Goal: Task Accomplishment & Management: Manage account settings

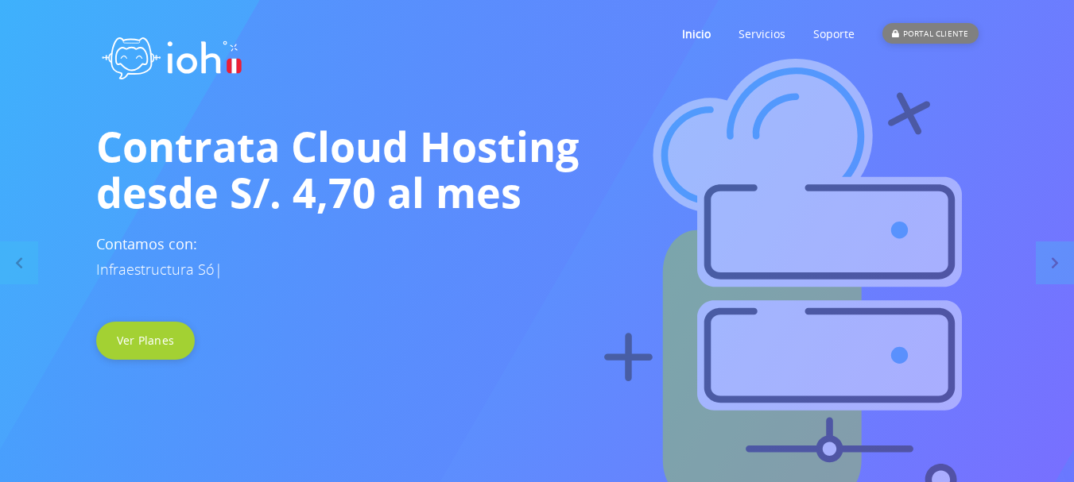
click at [913, 32] on div "PORTAL CLIENTE" at bounding box center [929, 33] width 95 height 21
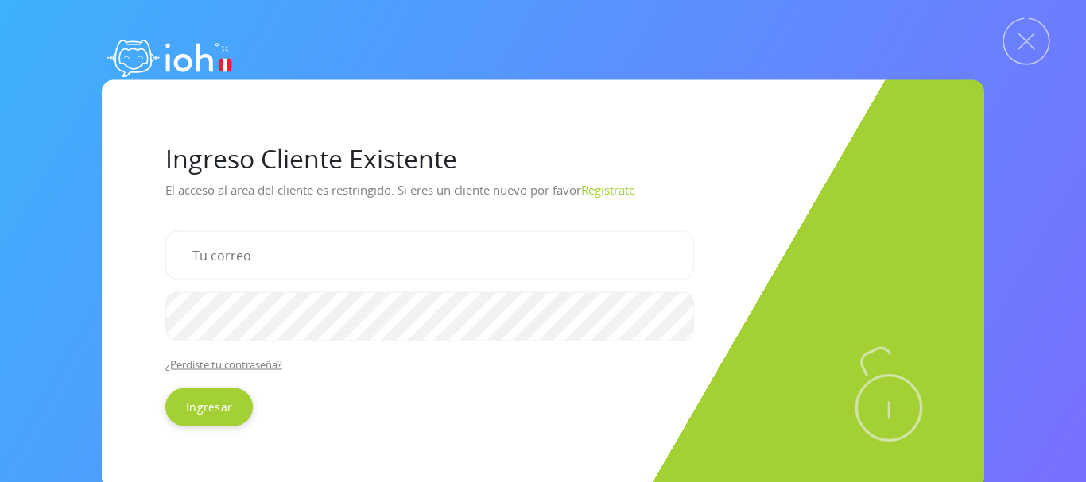
type input "[EMAIL_ADDRESS][DOMAIN_NAME]"
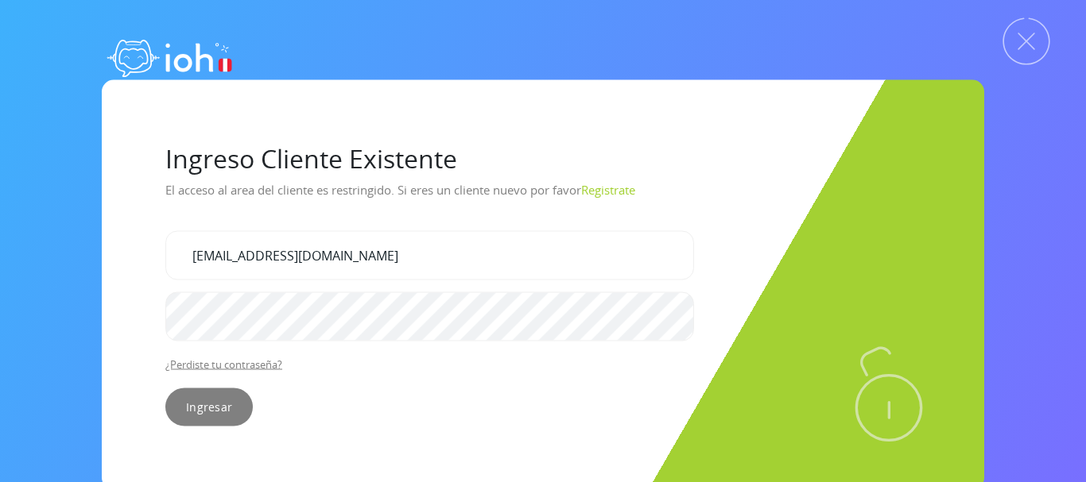
click at [221, 407] on input "Ingresar" at bounding box center [208, 407] width 87 height 38
